Goal: Task Accomplishment & Management: Use online tool/utility

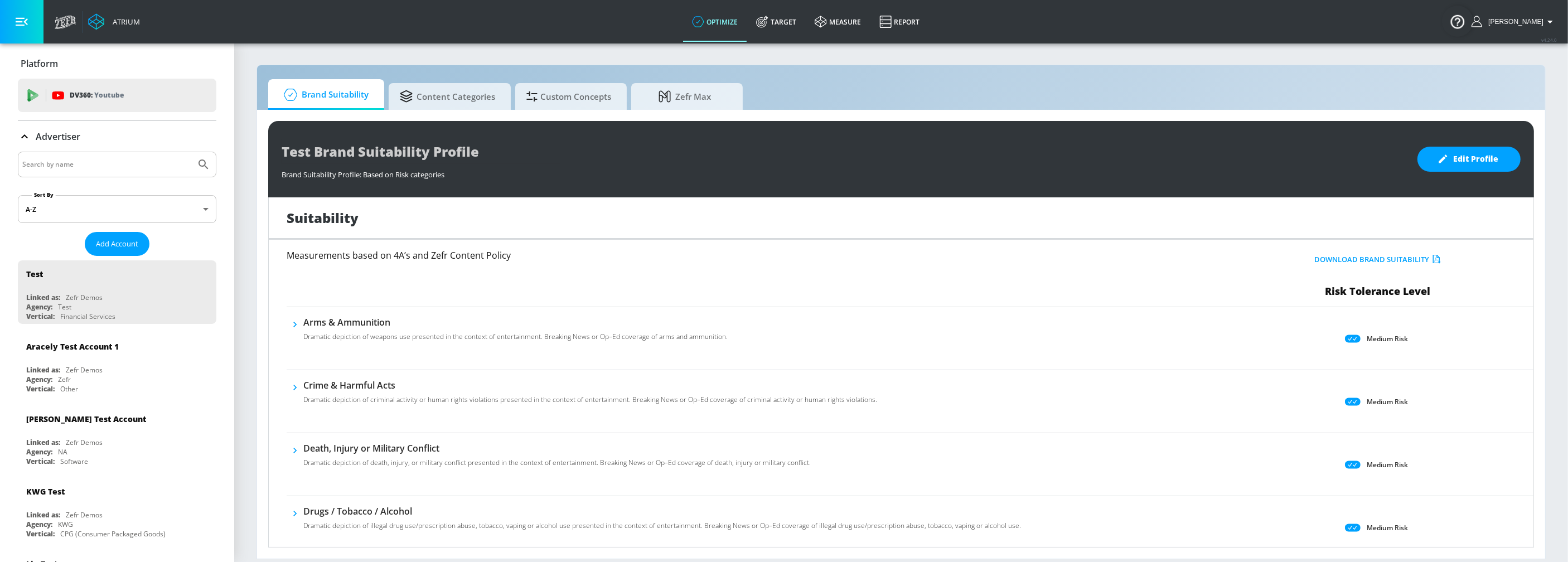
click at [73, 165] on input "Search by name" at bounding box center [107, 164] width 169 height 15
type input "american ex"
click at [191, 152] on button "Submit Search" at bounding box center [203, 164] width 24 height 24
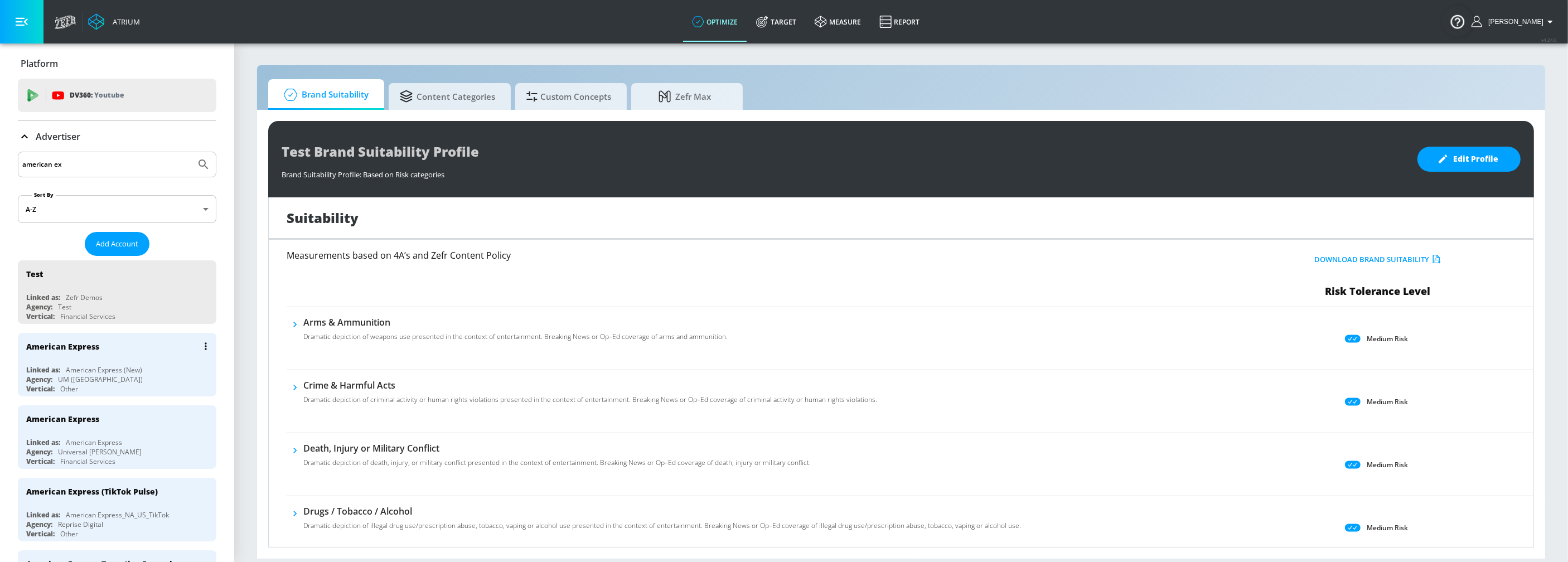
click at [70, 368] on div "American Express (New)" at bounding box center [104, 369] width 77 height 10
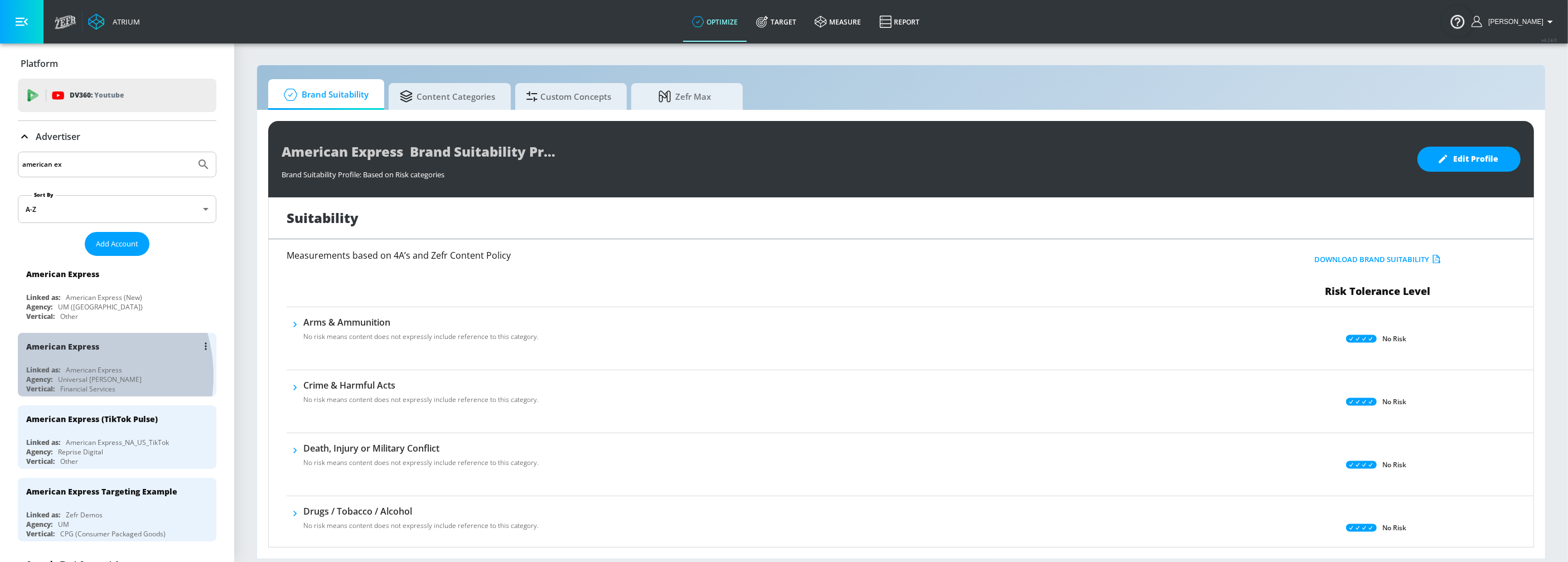
click at [59, 374] on div "Universal McCann" at bounding box center [100, 379] width 84 height 10
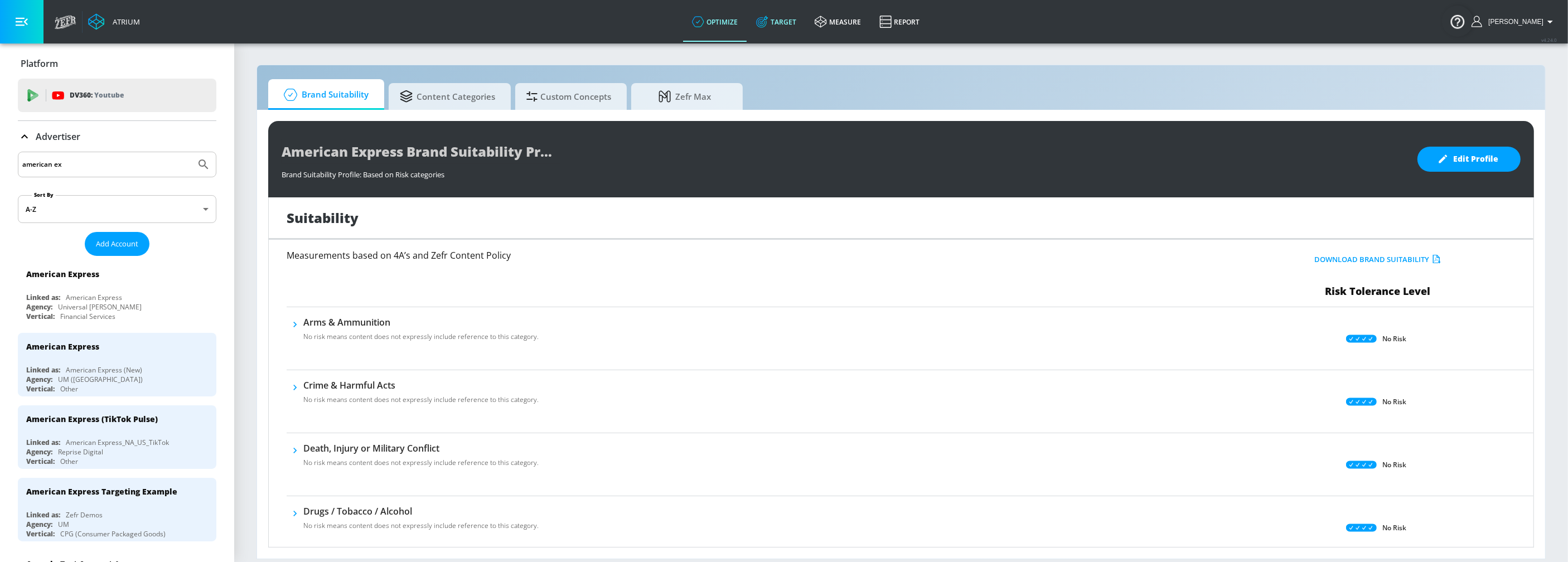
click at [787, 23] on link "Target" at bounding box center [776, 22] width 58 height 40
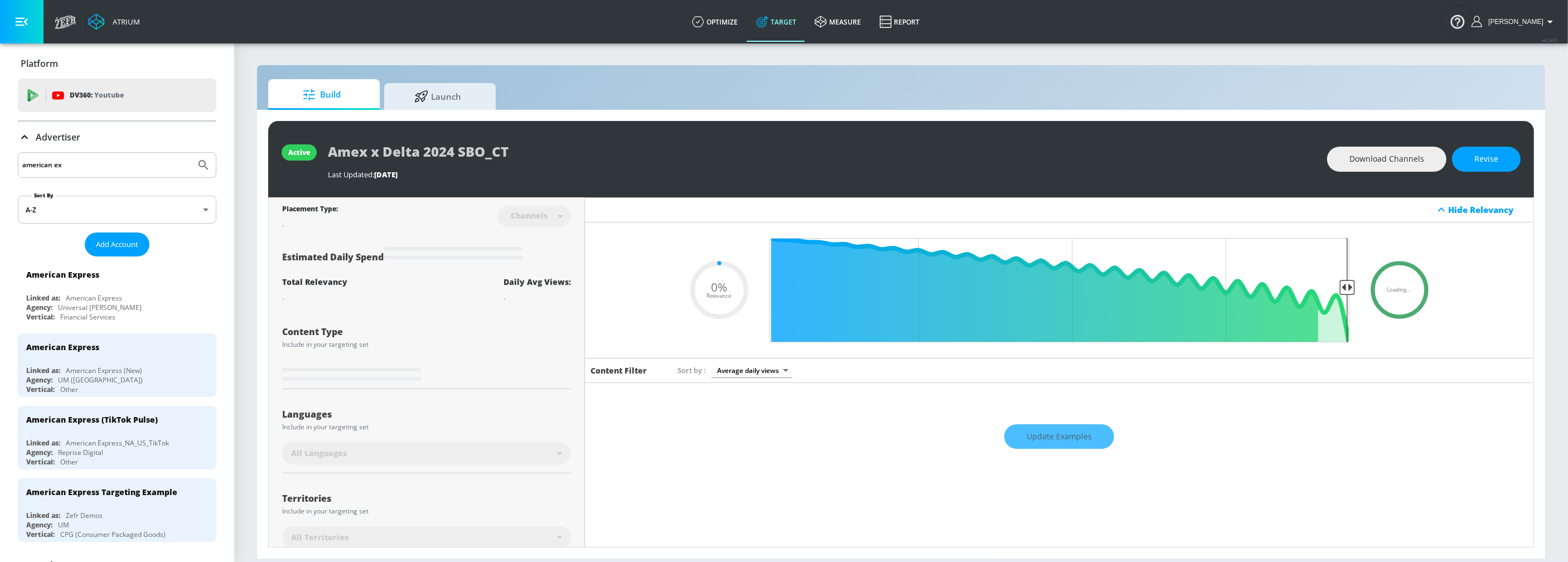
type input "0.05"
click at [433, 100] on span "Launch" at bounding box center [437, 94] width 85 height 27
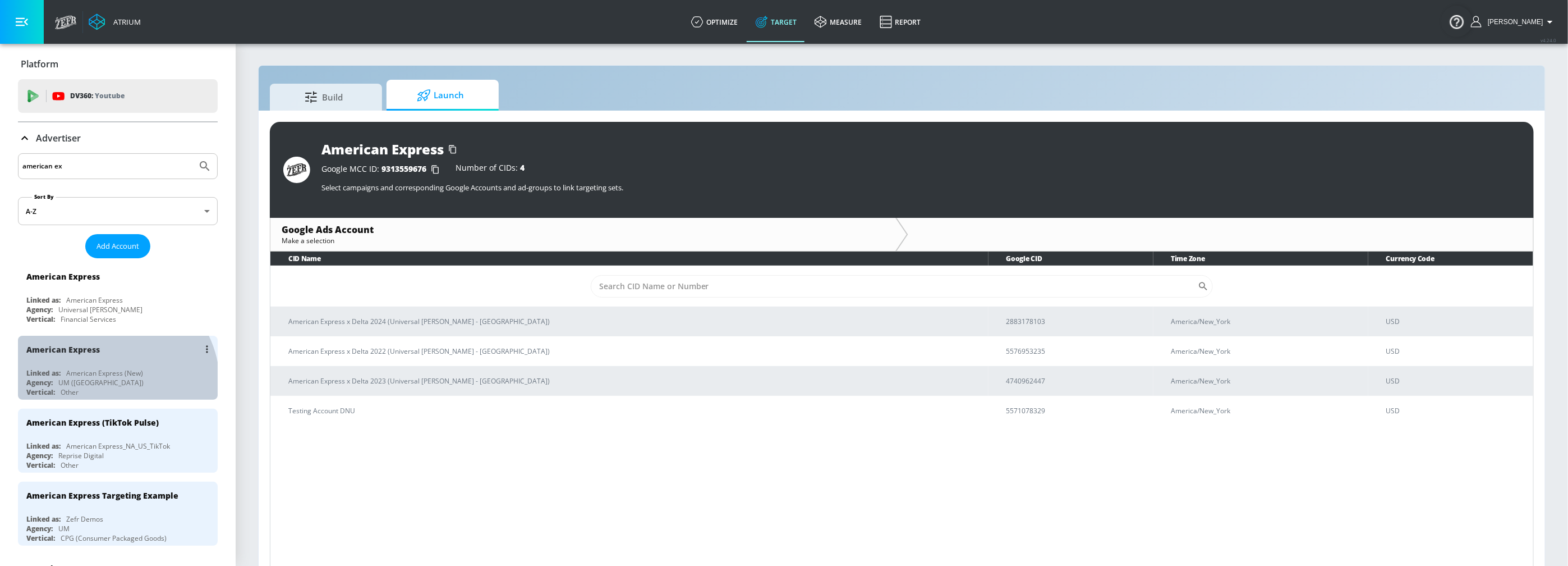
click at [106, 384] on div "Agency: UM (Canada)" at bounding box center [120, 382] width 189 height 10
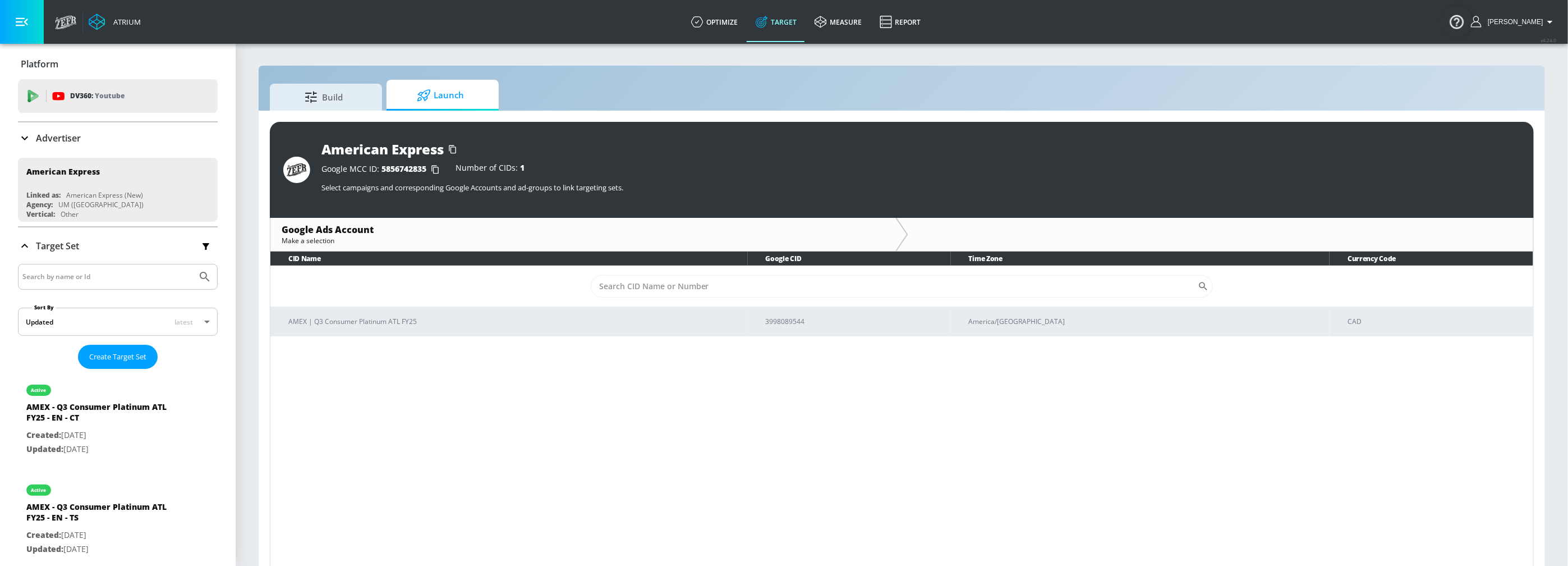
click at [569, 406] on div "CID Name Google CID Time Zone Currency Code ​ AMEX | Q3 Consumer Platinum ATL F…" at bounding box center [901, 410] width 1264 height 319
click at [541, 325] on p "AMEX | Q3 Consumer Platinum ATL FY25" at bounding box center [514, 322] width 451 height 11
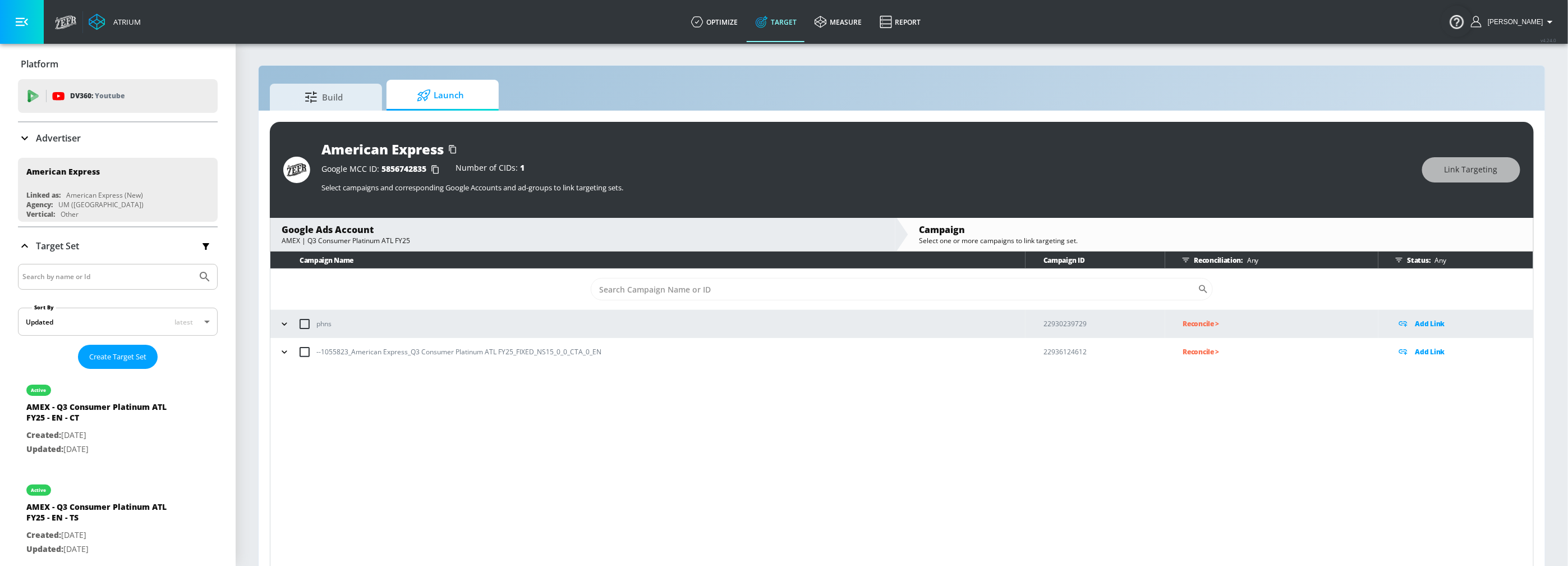
click at [1196, 359] on td "Reconcile >" at bounding box center [1272, 352] width 213 height 28
click at [1201, 352] on p "Reconcile >" at bounding box center [1281, 352] width 195 height 13
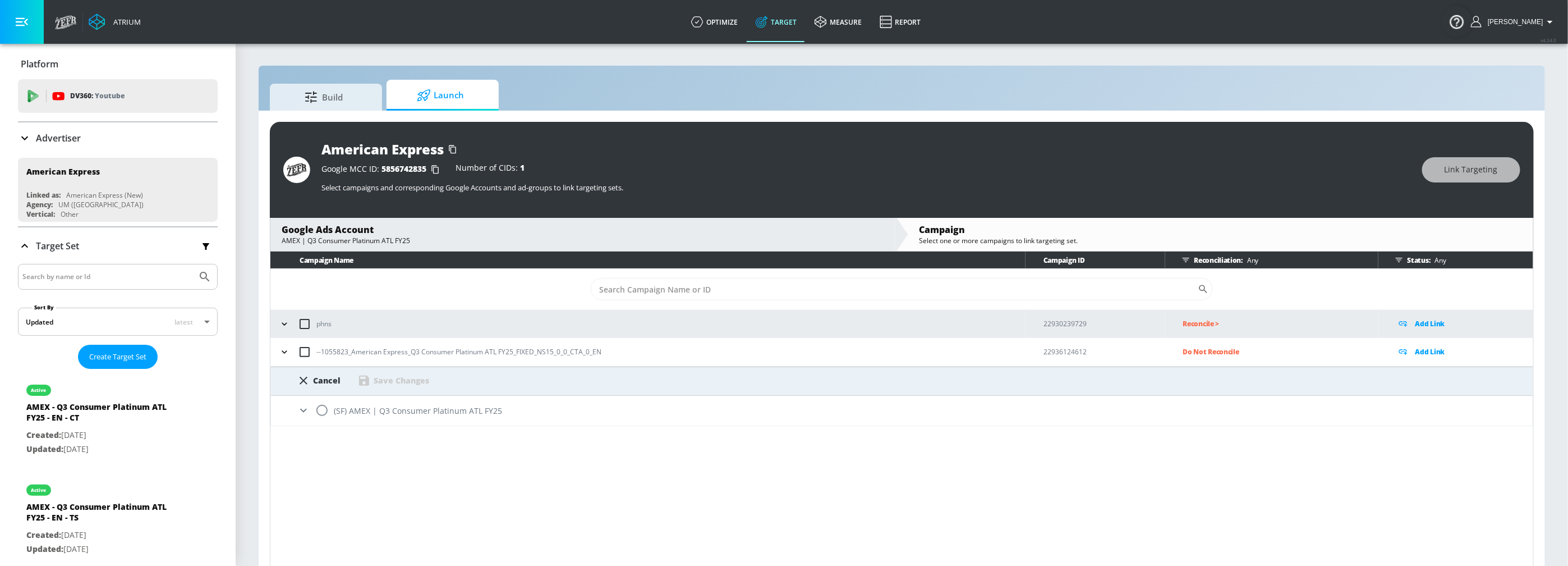
click at [300, 412] on icon at bounding box center [303, 410] width 13 height 13
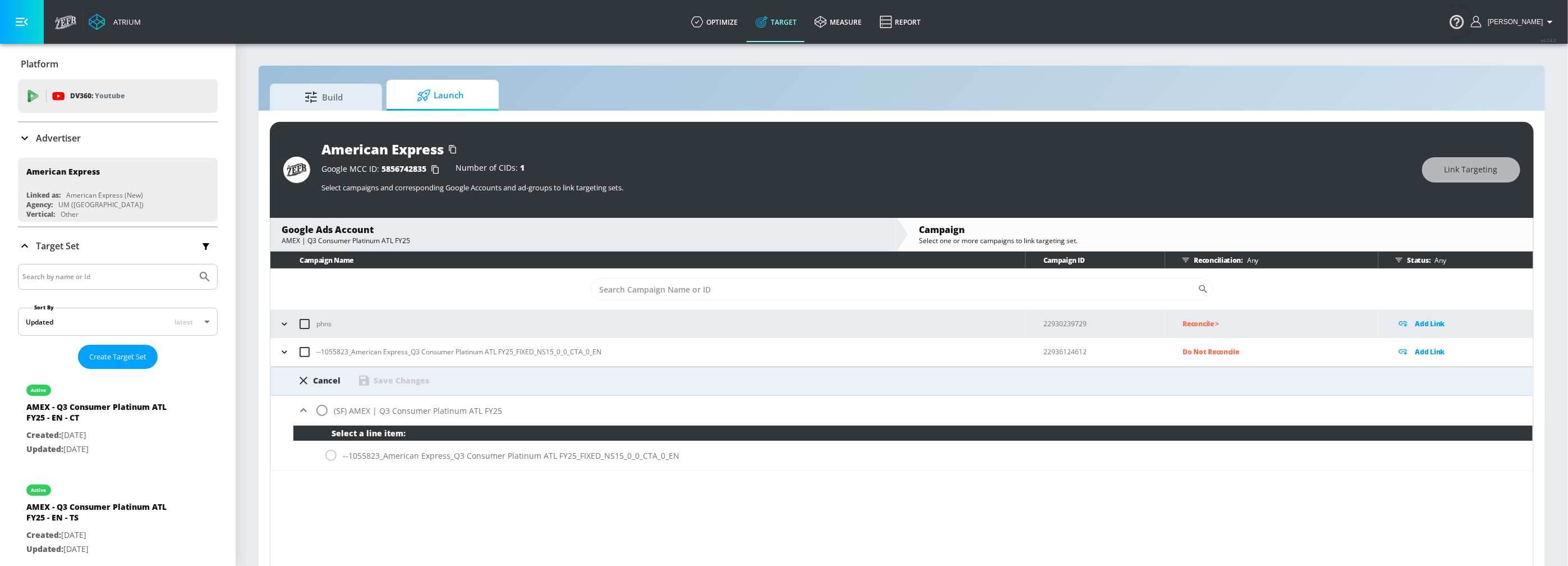
click at [300, 412] on icon at bounding box center [303, 410] width 13 height 13
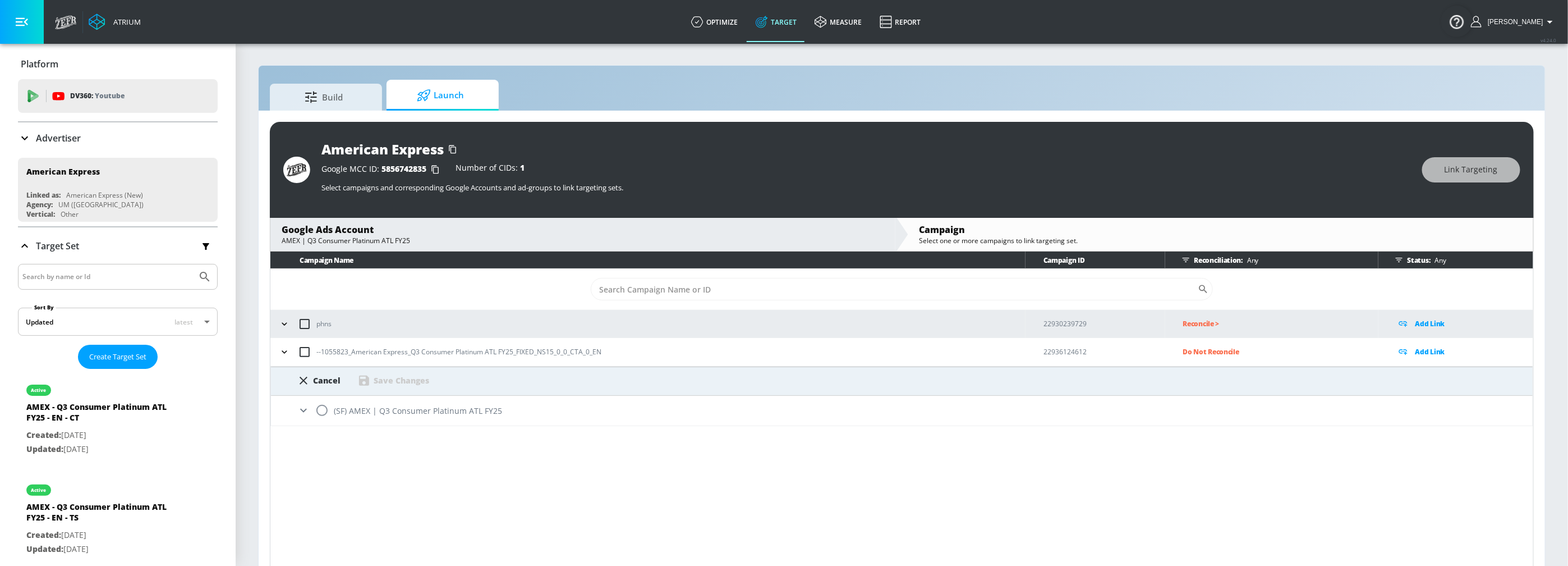
click at [322, 382] on div "Cancel" at bounding box center [326, 381] width 27 height 11
click at [288, 356] on icon "button" at bounding box center [284, 352] width 11 height 11
click at [1224, 352] on p "Do Not Reconcile" at bounding box center [1281, 352] width 195 height 13
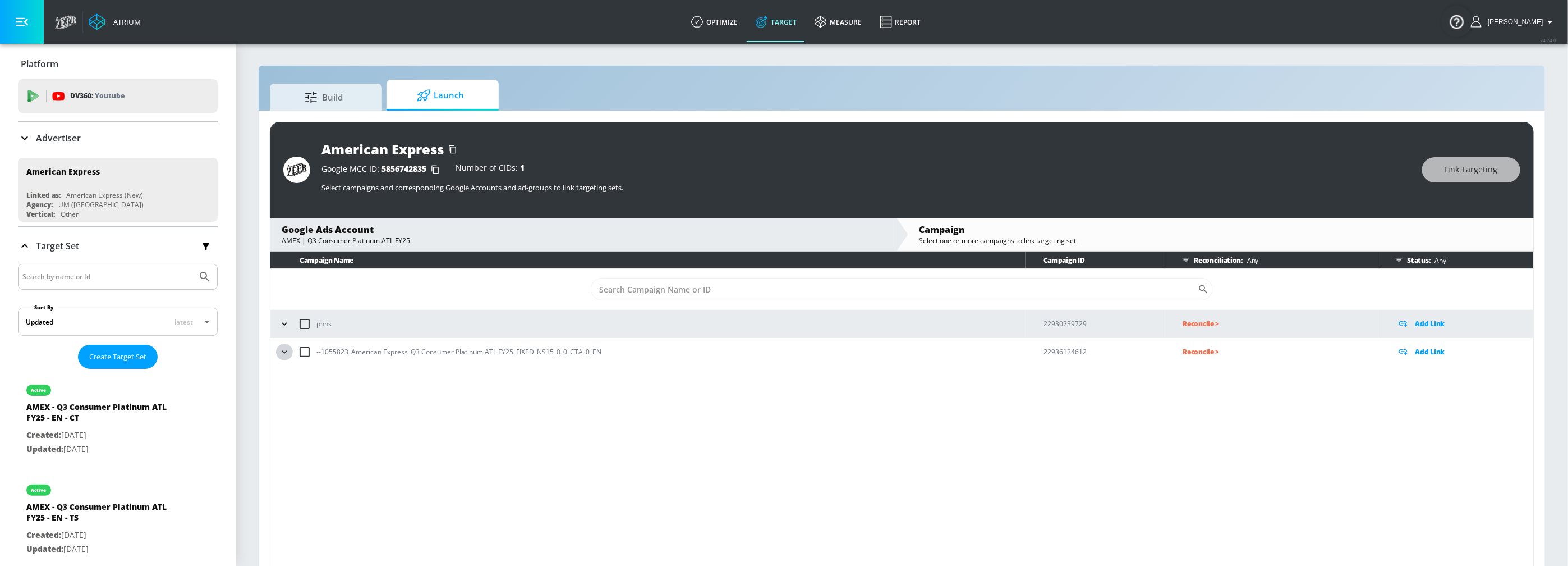
click at [278, 352] on button "button" at bounding box center [284, 352] width 17 height 17
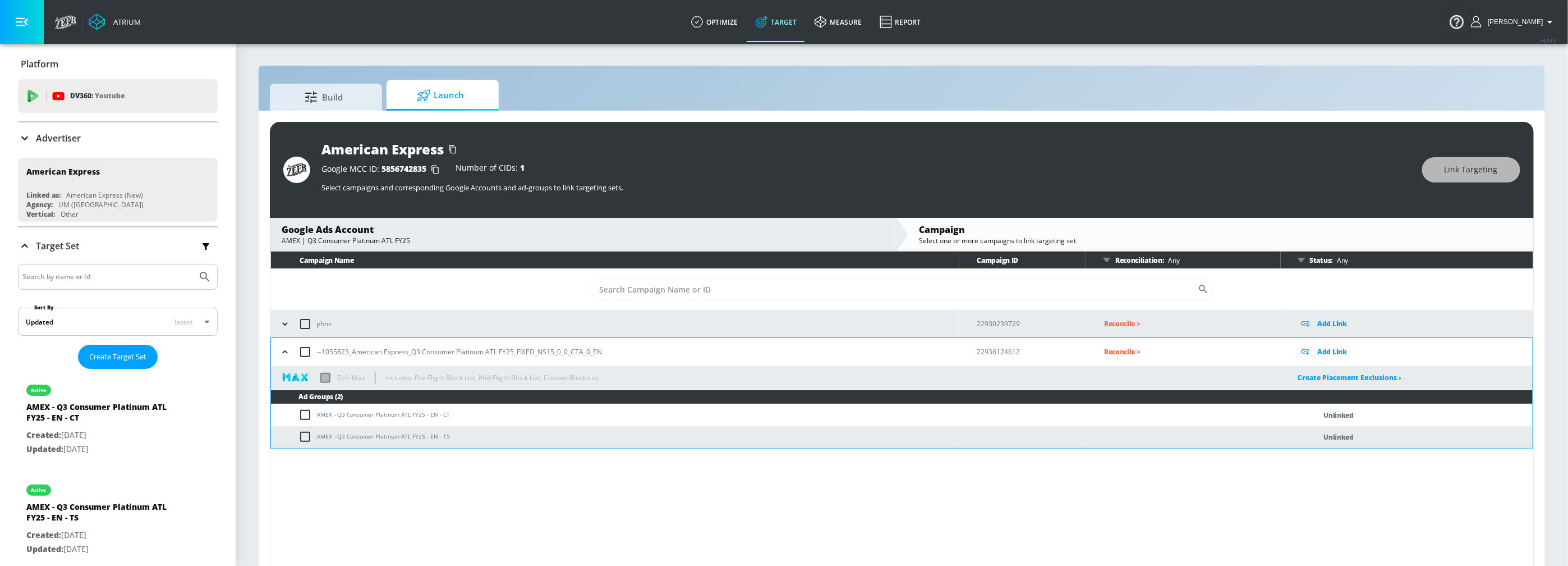
click at [1341, 412] on p "Unlinked" at bounding box center [1339, 415] width 30 height 13
click at [304, 416] on input "checkbox" at bounding box center [307, 414] width 18 height 13
checkbox input "true"
click at [1468, 171] on span "Link Targeting" at bounding box center [1471, 170] width 54 height 14
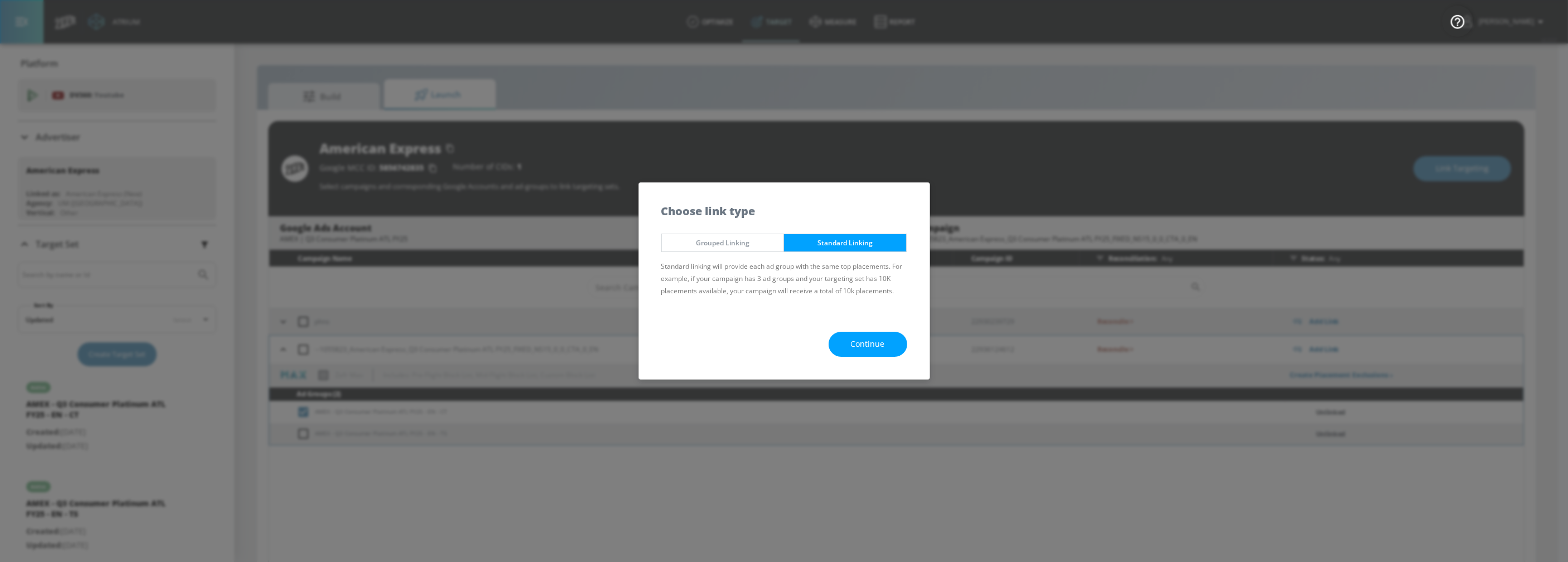
click at [877, 346] on span "Continue" at bounding box center [868, 344] width 34 height 14
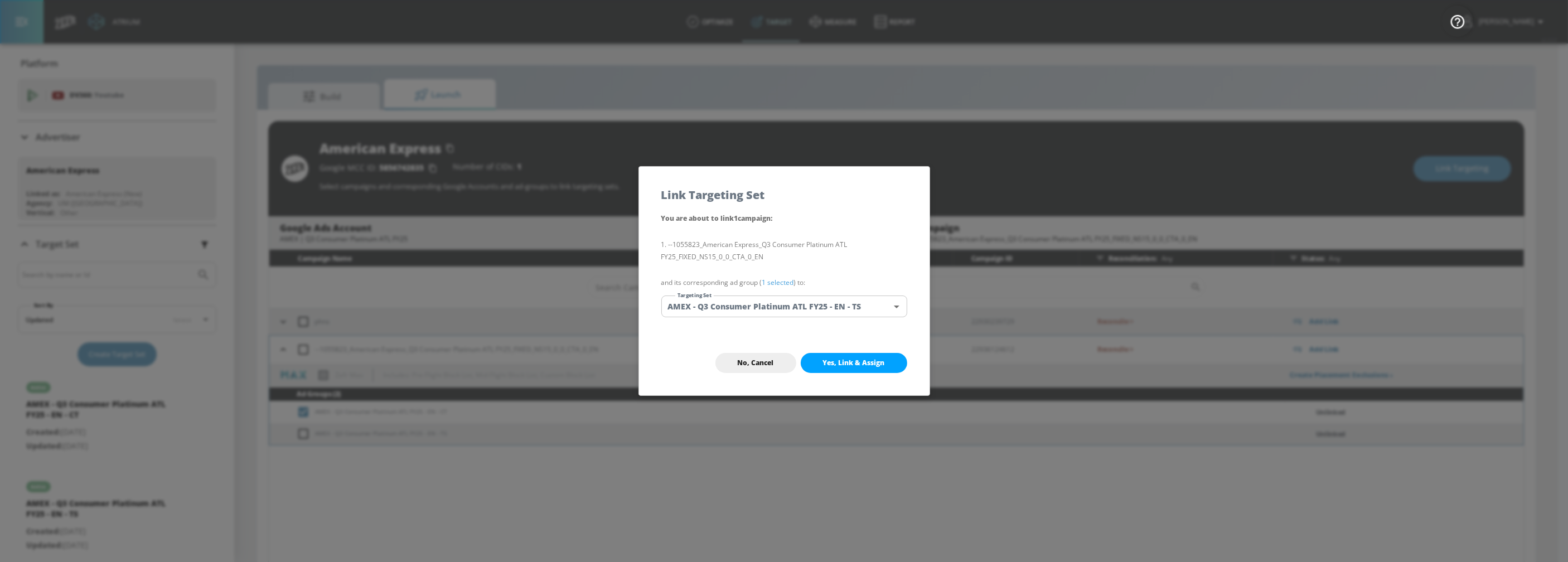
click at [884, 314] on body "Atrium optimize Target measure Report optimize Target measure Report v 4.24.0 A…" at bounding box center [784, 289] width 1568 height 578
click at [892, 243] on div at bounding box center [784, 281] width 1568 height 562
click at [757, 374] on div "No, Cancel Yes, Link & Assign" at bounding box center [784, 363] width 291 height 65
click at [763, 365] on span "No, Cancel" at bounding box center [756, 363] width 37 height 9
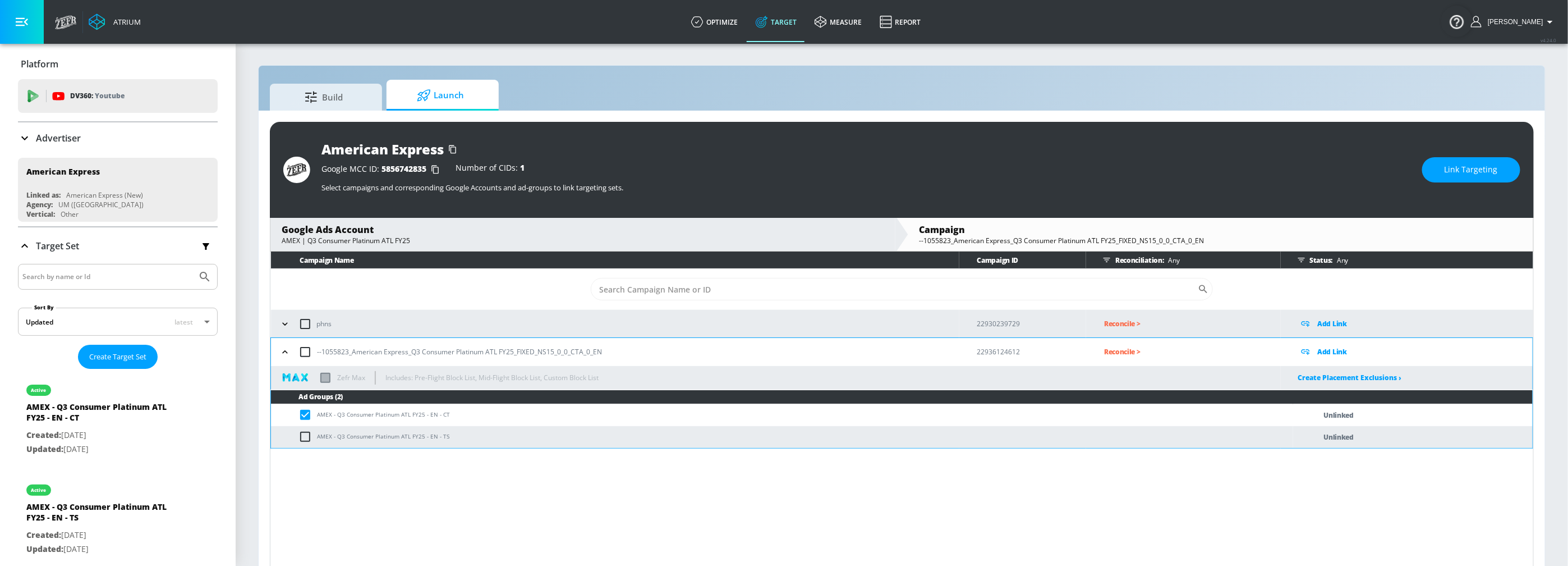
click at [1471, 166] on span "Link Targeting" at bounding box center [1471, 170] width 54 height 14
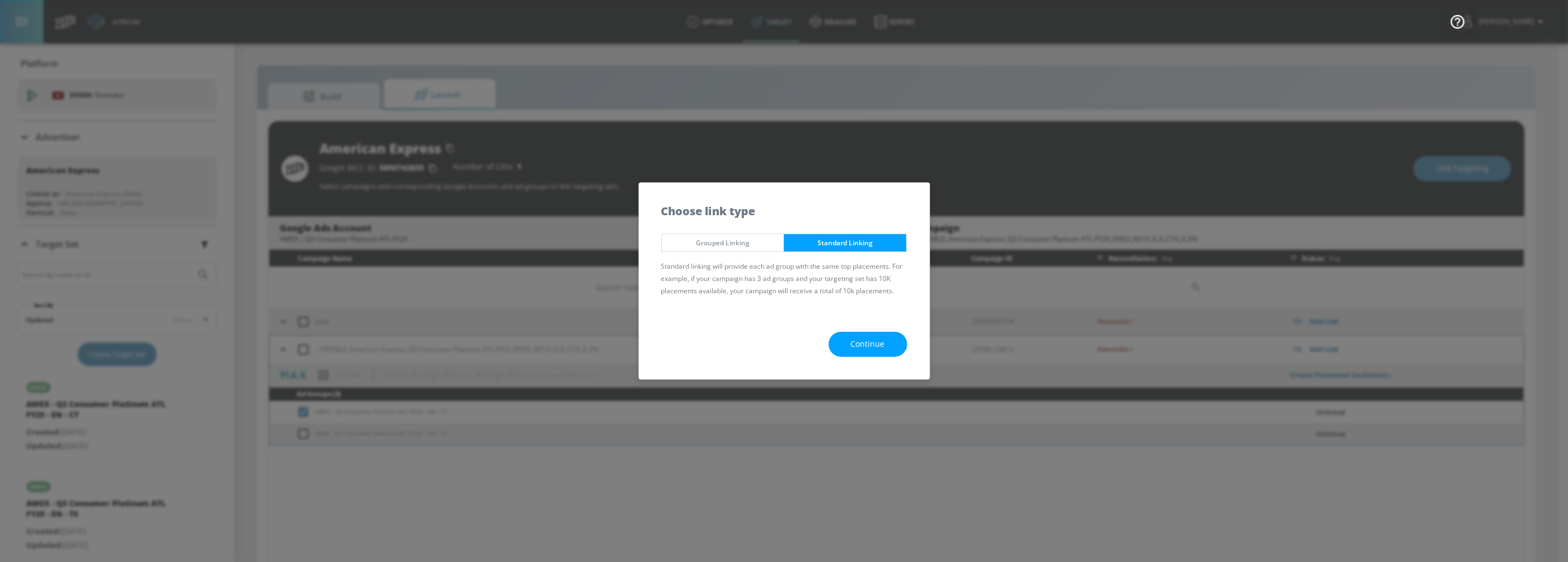
click at [873, 340] on span "Continue" at bounding box center [868, 344] width 34 height 14
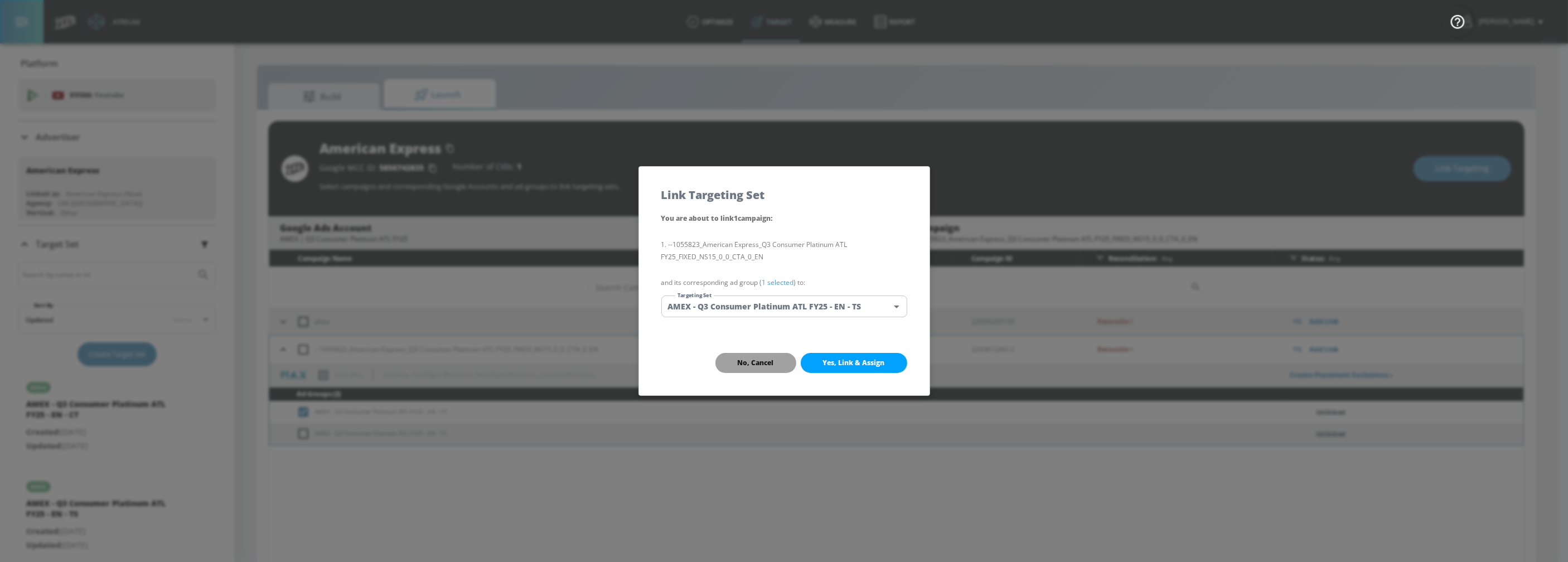
click at [762, 364] on span "No, Cancel" at bounding box center [756, 363] width 37 height 9
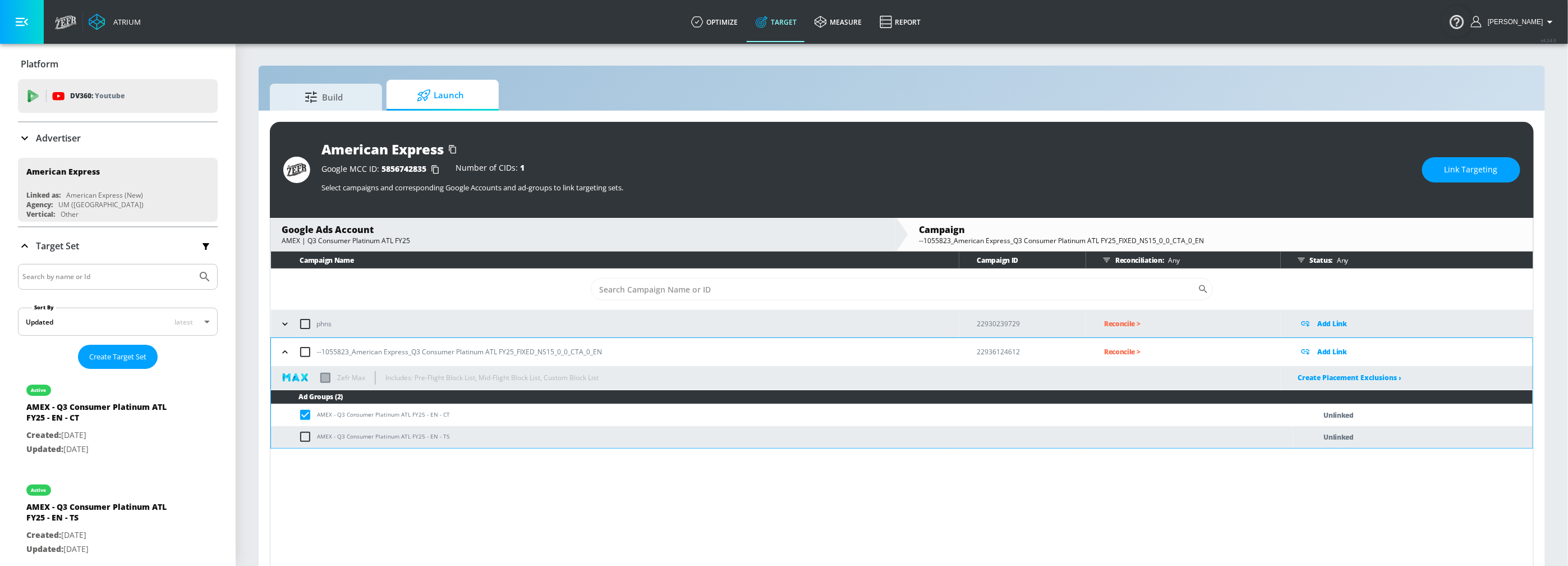
click at [59, 244] on p "Target Set" at bounding box center [57, 246] width 43 height 12
